Goal: Check status: Check status

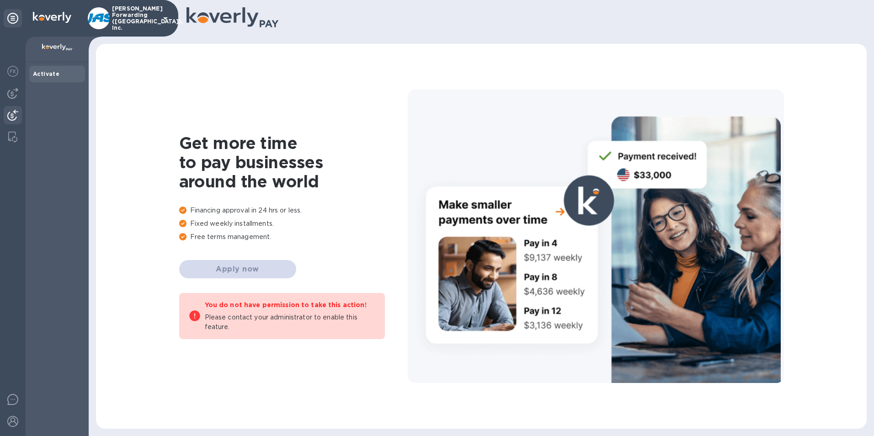
click at [13, 111] on img at bounding box center [12, 115] width 11 height 11
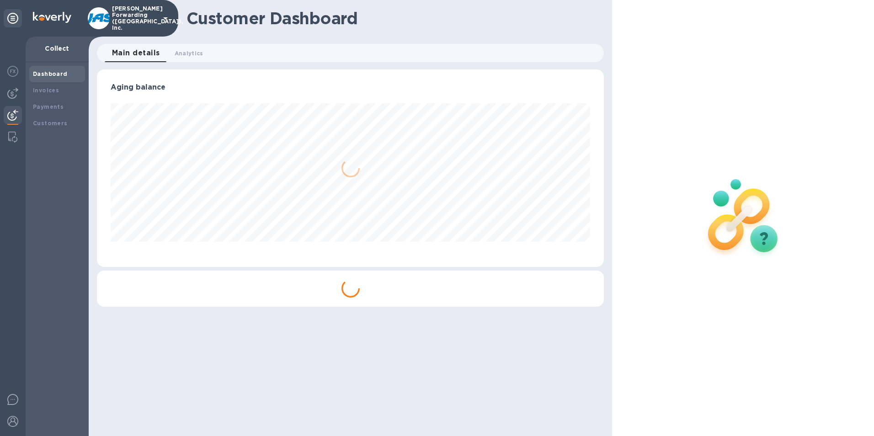
scroll to position [198, 508]
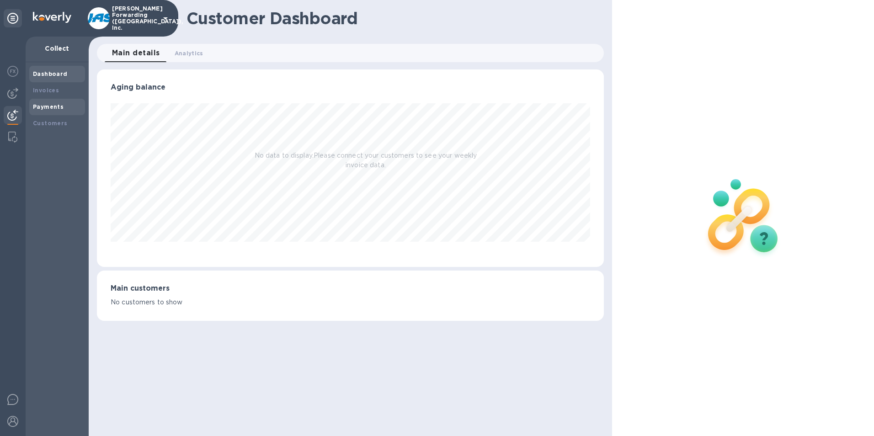
click at [45, 106] on b "Payments" at bounding box center [48, 106] width 31 height 7
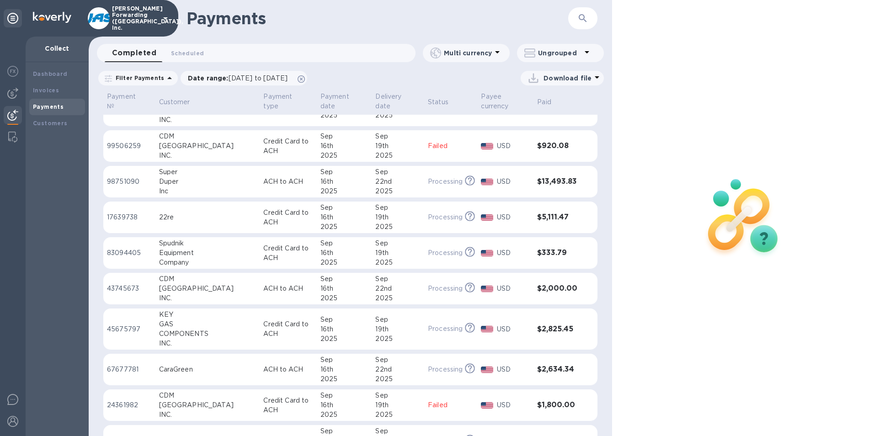
scroll to position [425, 0]
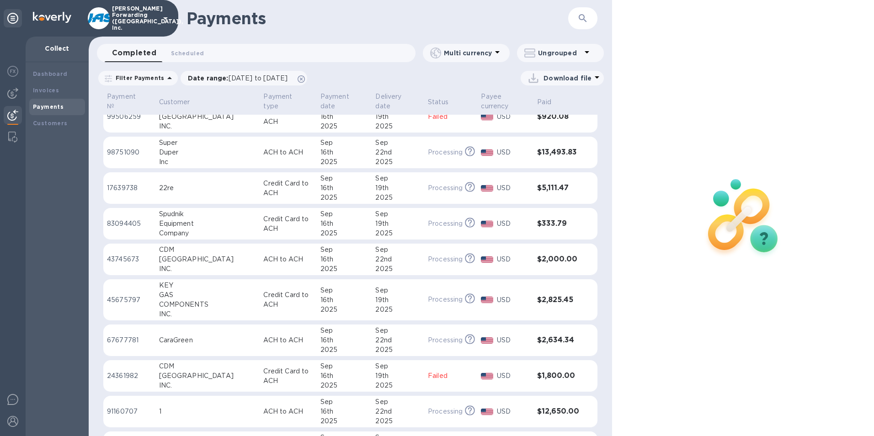
click at [585, 14] on icon "button" at bounding box center [583, 18] width 11 height 11
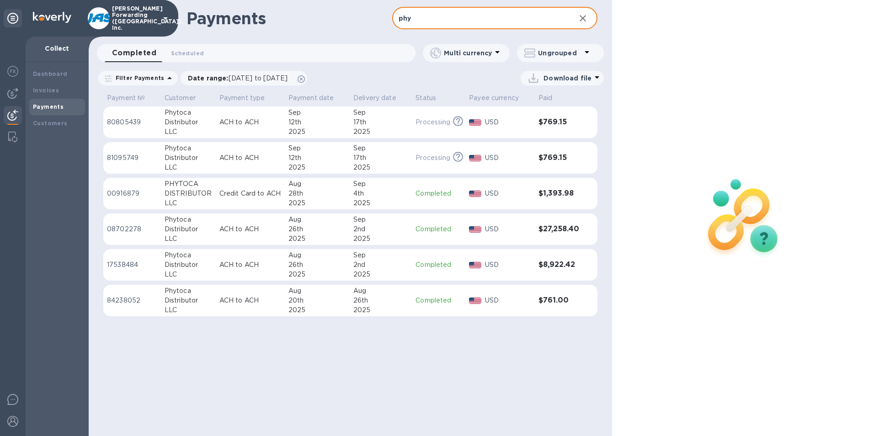
type input "phy"
click at [319, 117] on div "Sep" at bounding box center [318, 113] width 58 height 10
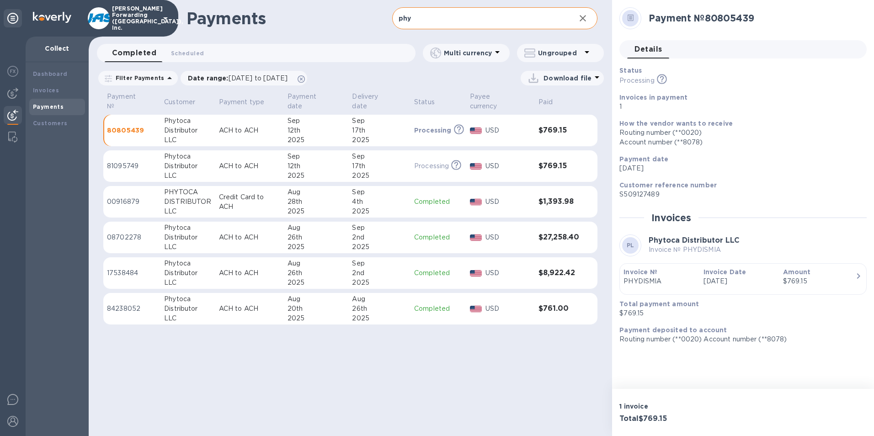
click at [332, 161] on div "12th" at bounding box center [317, 166] width 58 height 10
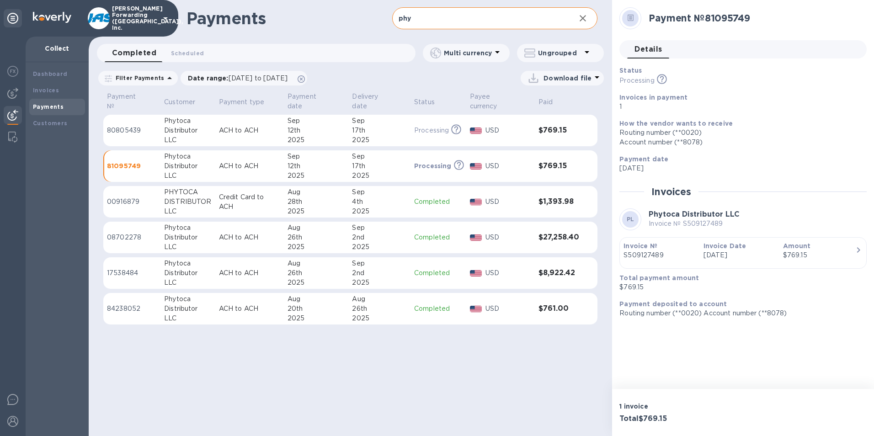
click at [327, 126] on div "12th" at bounding box center [317, 131] width 58 height 10
